Goal: Task Accomplishment & Management: Use online tool/utility

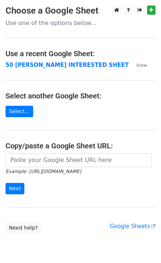
click at [58, 66] on strong "50 [PERSON_NAME] INTERESTED SHEET" at bounding box center [67, 65] width 123 height 7
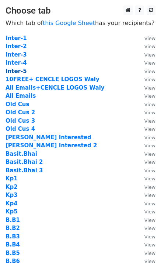
click at [21, 72] on strong "Inter-5" at bounding box center [16, 71] width 21 height 7
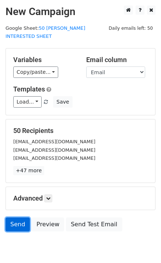
click at [15, 218] on link "Send" at bounding box center [18, 225] width 24 height 14
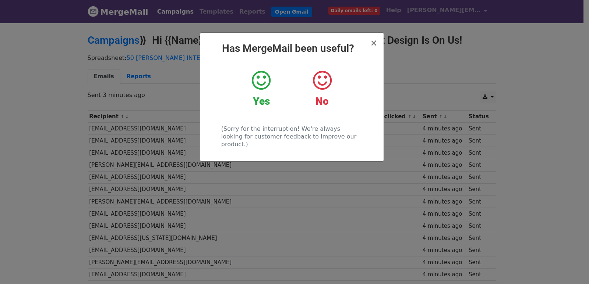
click at [98, 139] on div "× Has MergeMail been useful? Yes No (Sorry for the interruption! We're always l…" at bounding box center [294, 153] width 589 height 262
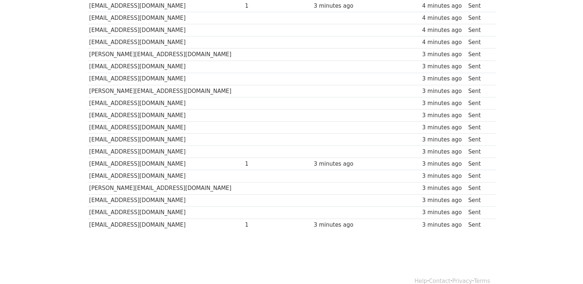
scroll to position [512, 0]
